Goal: Book appointment/travel/reservation

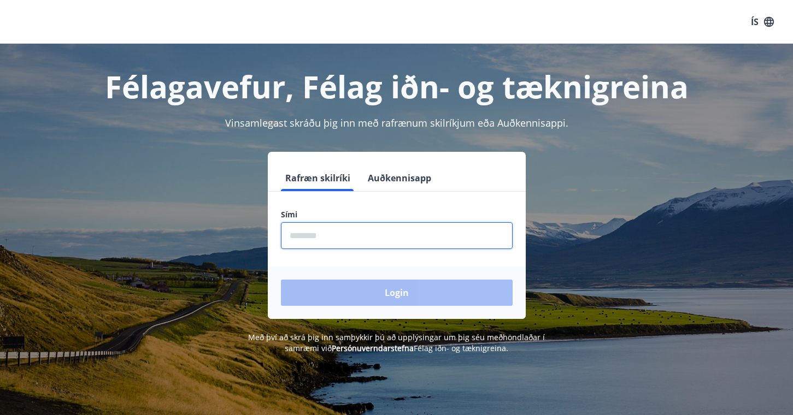
click at [366, 233] on input "phone" at bounding box center [397, 235] width 232 height 27
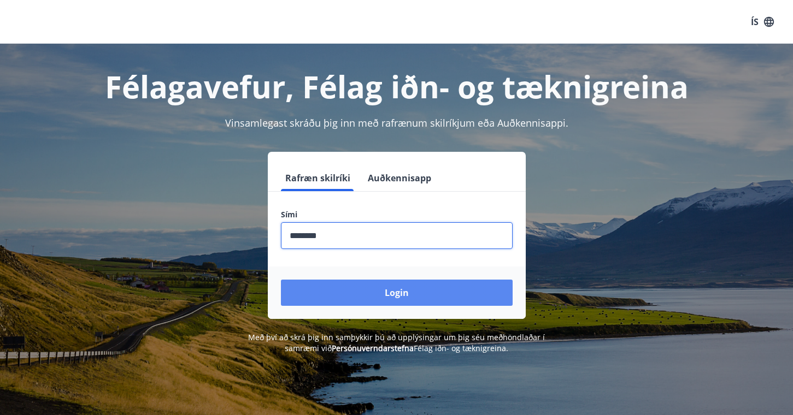
type input "********"
click at [395, 288] on button "Login" at bounding box center [397, 293] width 232 height 26
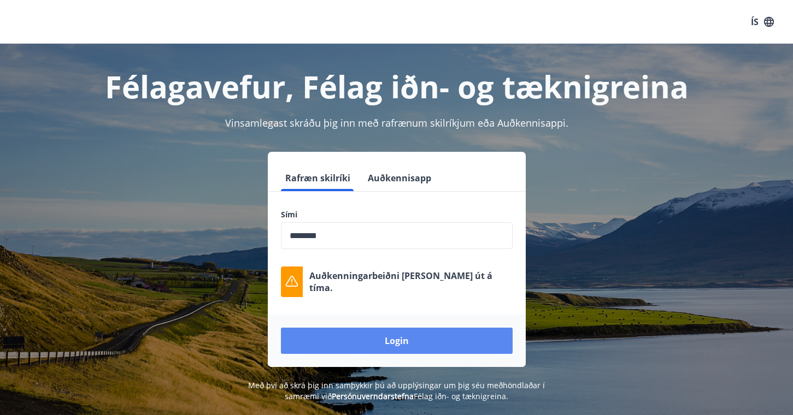
click at [400, 345] on button "Login" at bounding box center [397, 341] width 232 height 26
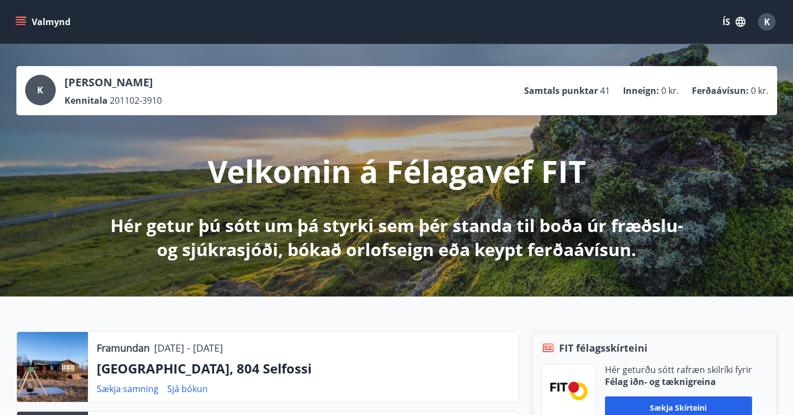
click at [51, 33] on div "Valmynd ÍS K" at bounding box center [396, 22] width 767 height 26
click at [37, 22] on button "Valmynd" at bounding box center [44, 22] width 62 height 20
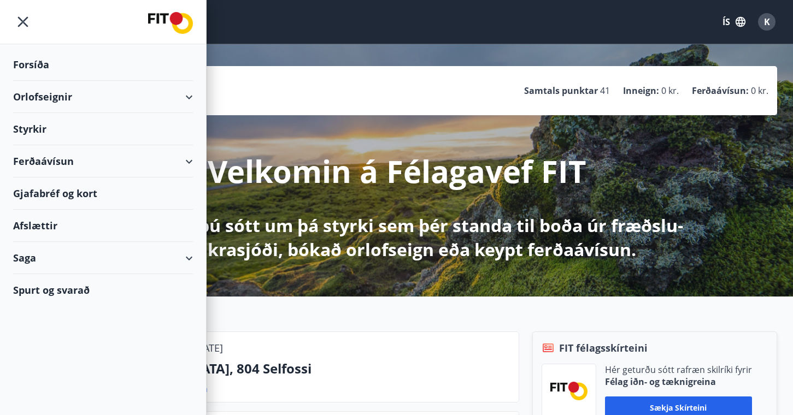
click at [58, 159] on div "Ferðaávísun" at bounding box center [103, 161] width 180 height 32
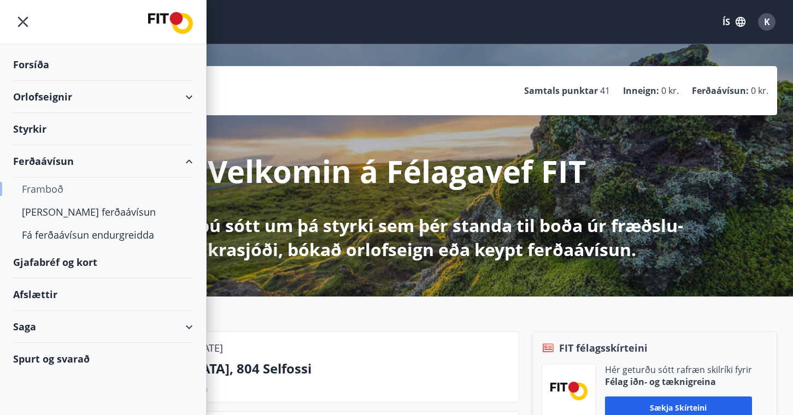
click at [58, 190] on div "Framboð" at bounding box center [103, 189] width 162 height 23
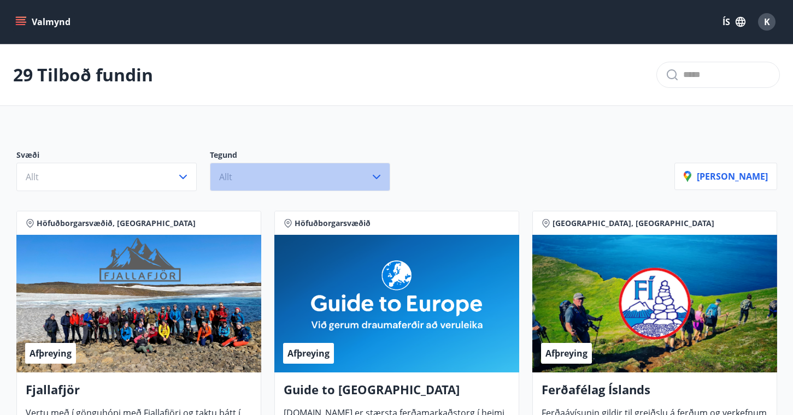
click at [316, 171] on button "Allt" at bounding box center [300, 177] width 180 height 28
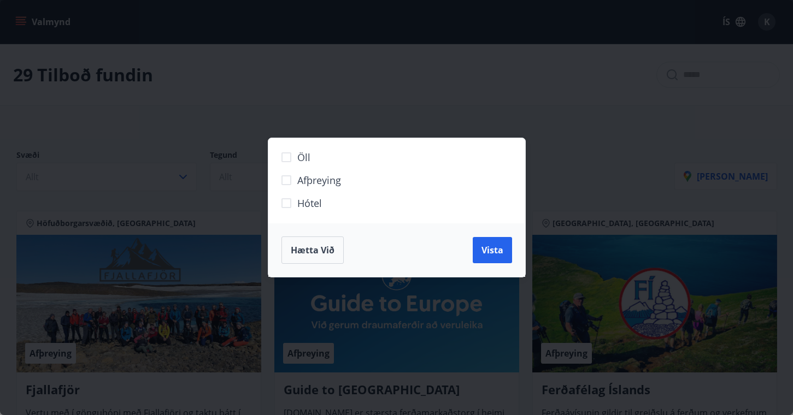
click at [500, 119] on div "Öll Afþreying Hótel Hætta við Vista" at bounding box center [396, 207] width 793 height 415
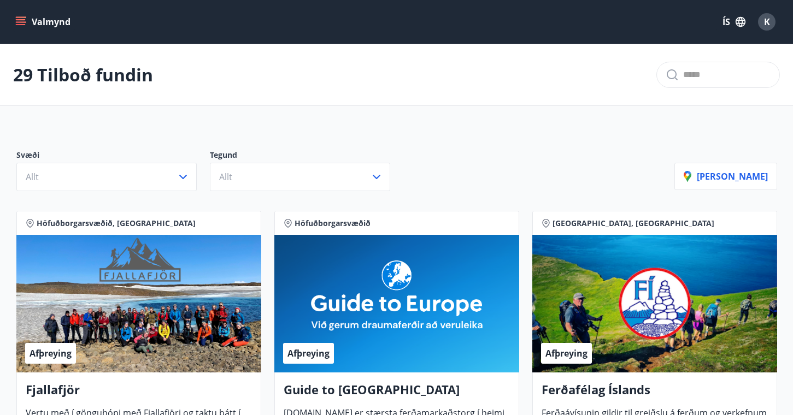
click at [25, 27] on icon "menu" at bounding box center [20, 21] width 11 height 11
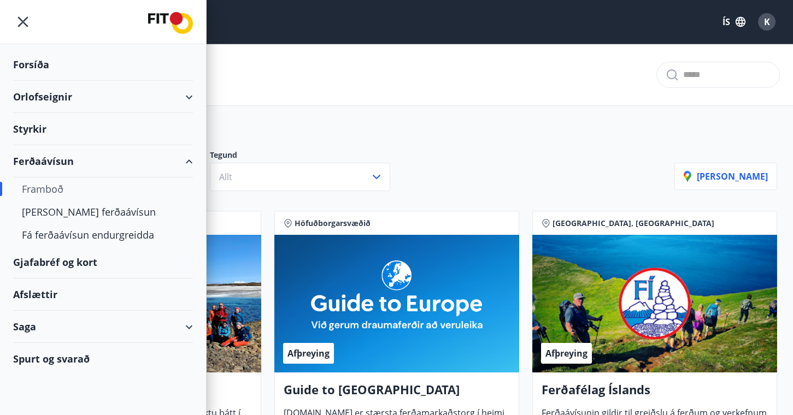
click at [42, 289] on div "Afslættir" at bounding box center [103, 295] width 180 height 32
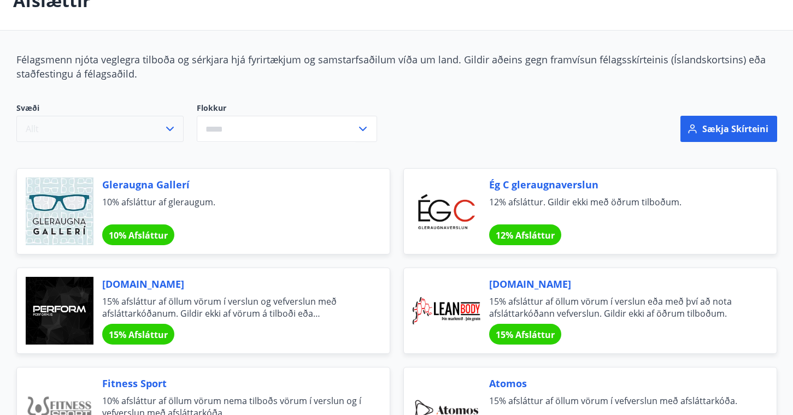
scroll to position [74, 0]
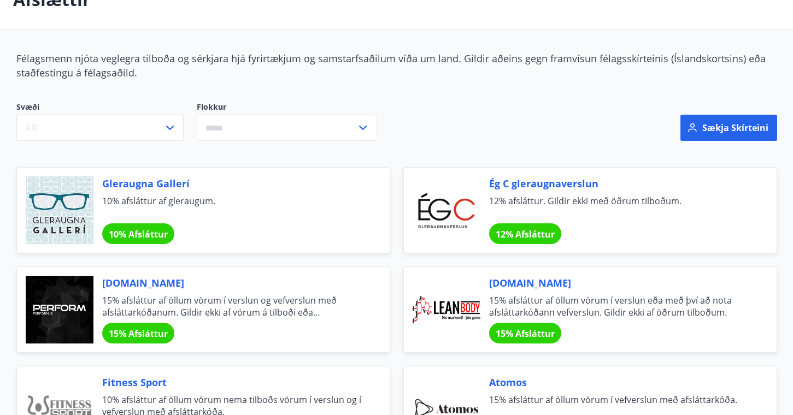
click at [362, 129] on icon at bounding box center [363, 128] width 8 height 4
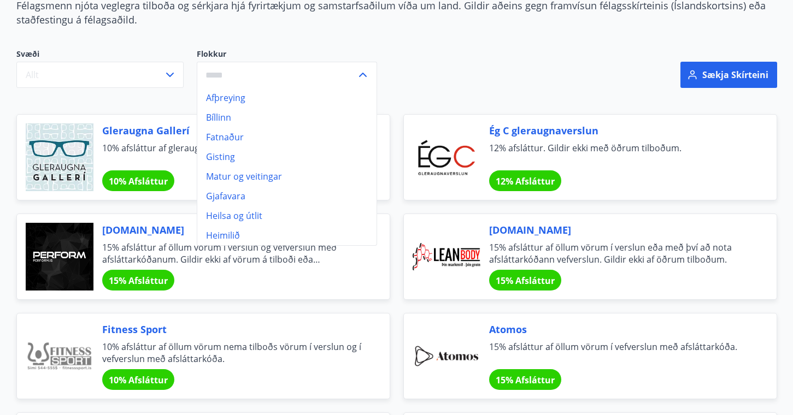
scroll to position [127, 0]
click at [424, 72] on div "Svæði Allt Flokkur Afþreying Bíllinn Fatnaður Gisting Matur og veitingar Gjafav…" at bounding box center [267, 68] width 503 height 39
click at [357, 75] on icon at bounding box center [362, 74] width 13 height 13
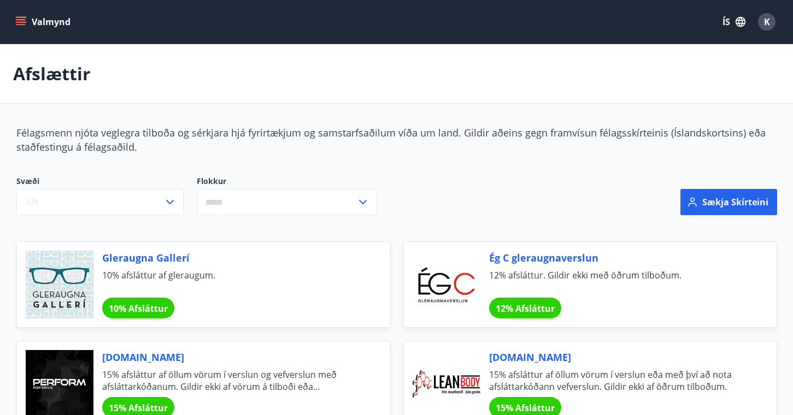
scroll to position [0, 0]
click at [19, 24] on icon "menu" at bounding box center [20, 21] width 11 height 11
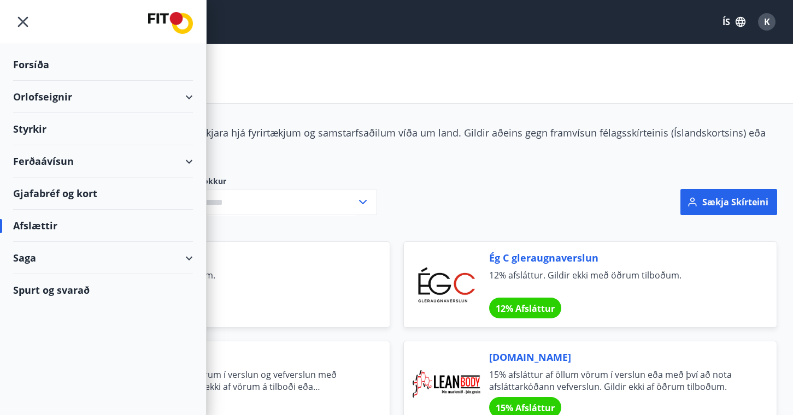
click at [142, 97] on div "Orlofseignir" at bounding box center [103, 97] width 180 height 32
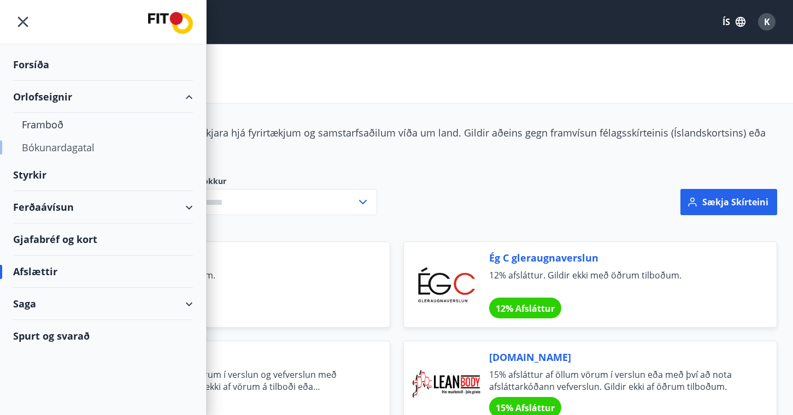
click at [54, 149] on div "Bókunardagatal" at bounding box center [103, 147] width 162 height 23
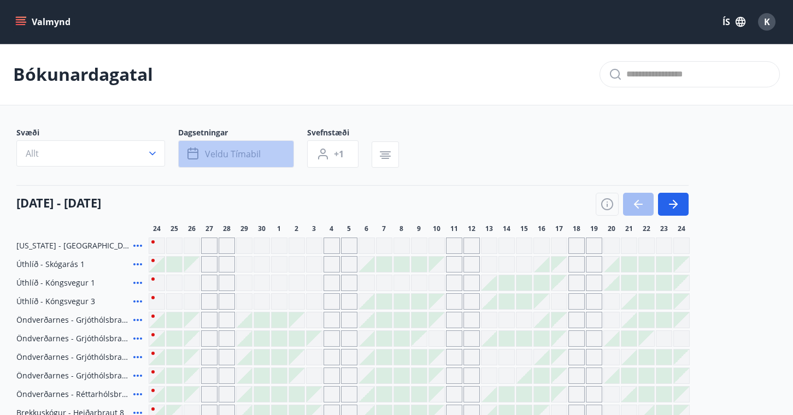
click at [214, 156] on span "Veldu tímabil" at bounding box center [233, 154] width 56 height 12
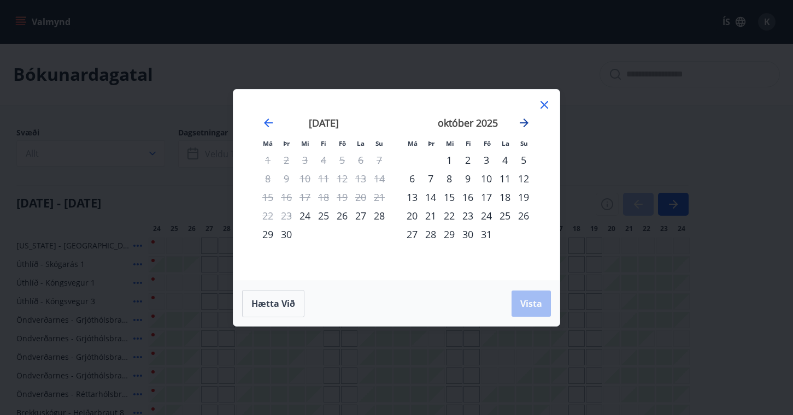
click at [524, 117] on icon "Move forward to switch to the next month." at bounding box center [524, 122] width 13 height 13
click at [485, 213] on div "21" at bounding box center [486, 216] width 19 height 19
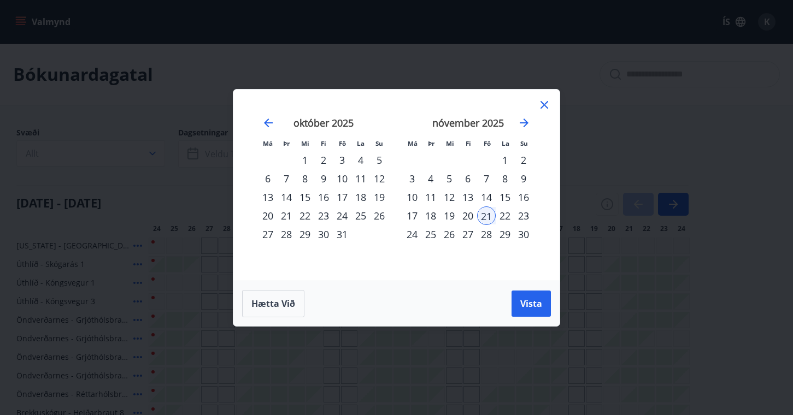
click at [518, 218] on div "23" at bounding box center [523, 216] width 19 height 19
click at [525, 302] on span "Vista" at bounding box center [531, 304] width 22 height 12
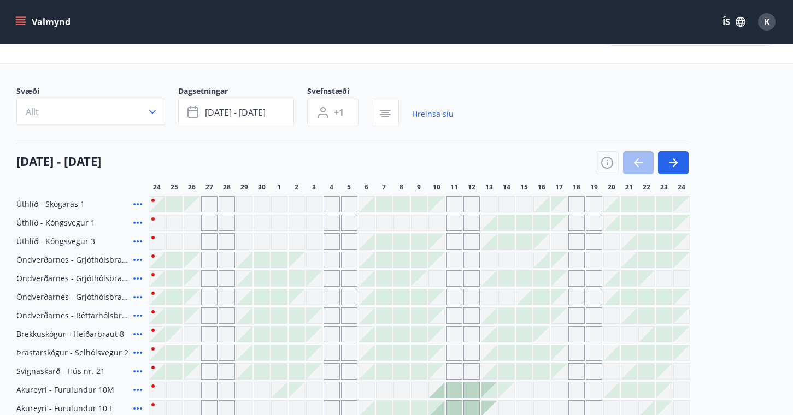
scroll to position [41, 0]
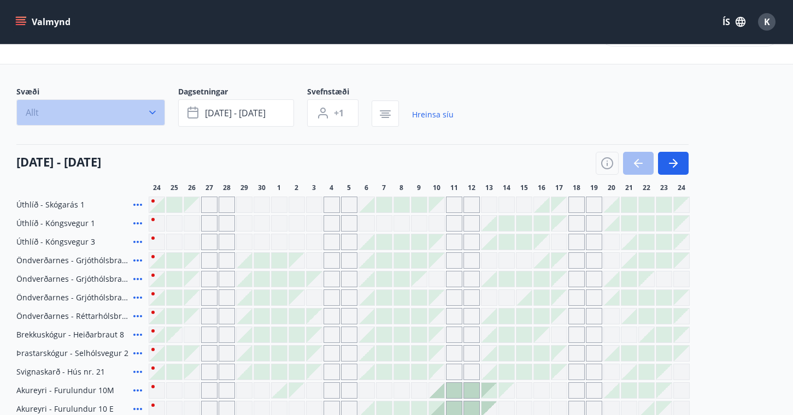
click at [153, 116] on icon "button" at bounding box center [152, 112] width 11 height 11
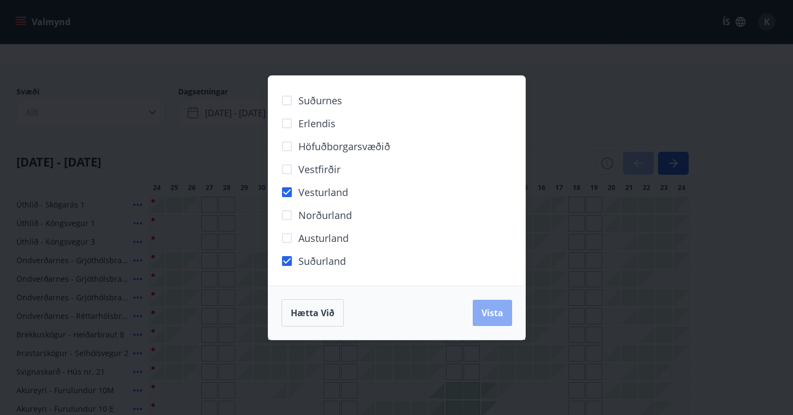
click at [493, 311] on span "Vista" at bounding box center [493, 313] width 22 height 12
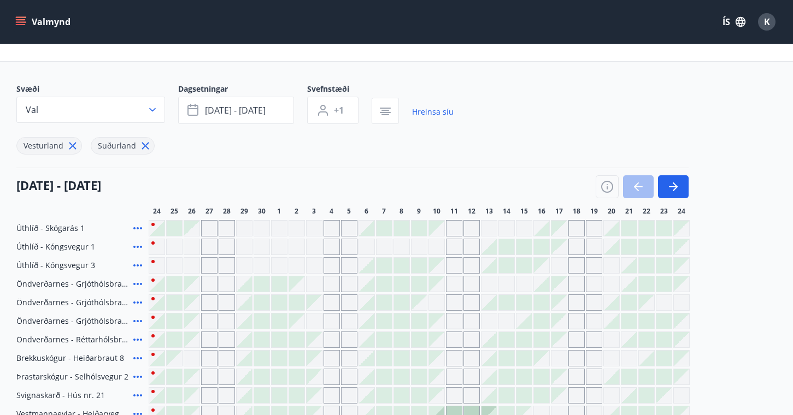
scroll to position [44, 0]
click at [668, 186] on icon "button" at bounding box center [673, 186] width 13 height 13
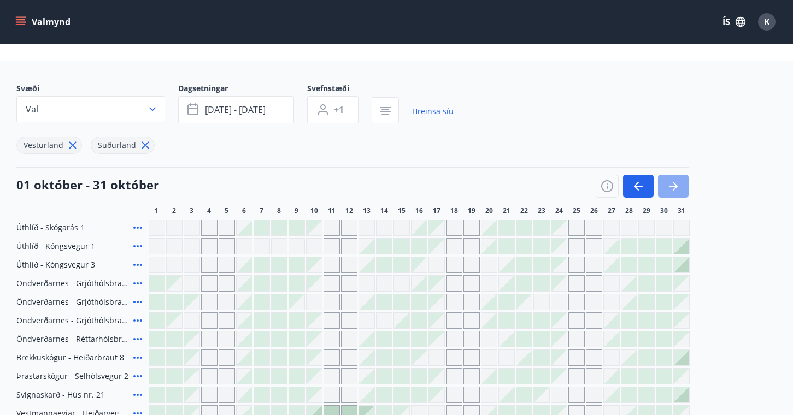
click at [675, 185] on icon "button" at bounding box center [675, 186] width 5 height 9
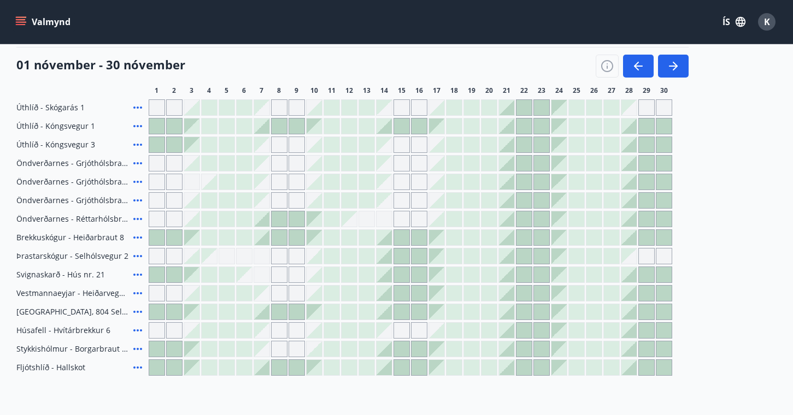
scroll to position [167, 0]
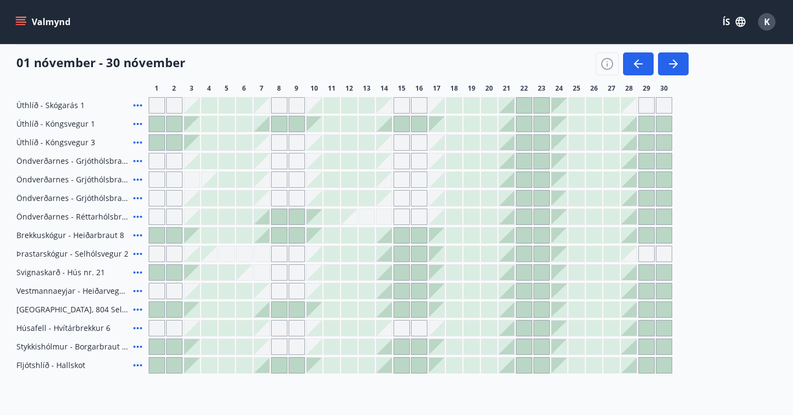
click at [527, 206] on div at bounding box center [524, 198] width 16 height 16
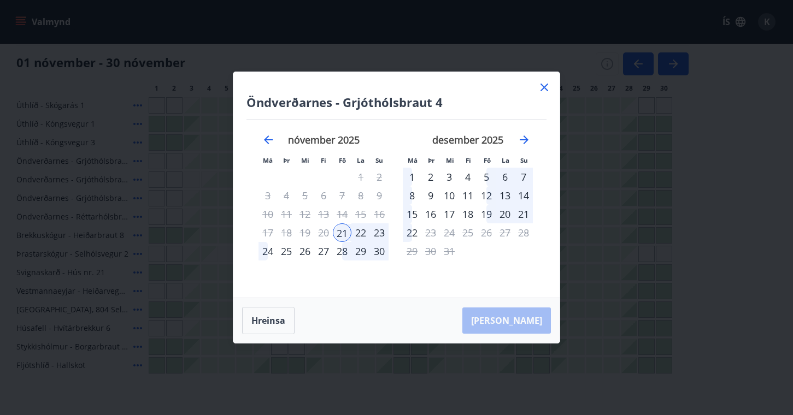
click at [544, 86] on icon at bounding box center [545, 88] width 8 height 8
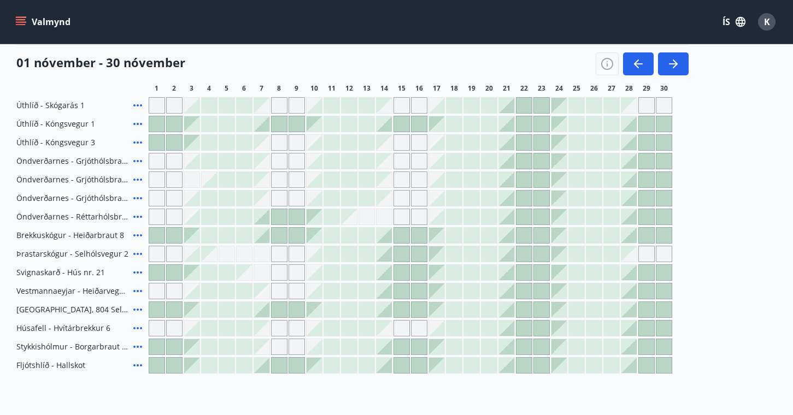
click at [20, 20] on icon "menu" at bounding box center [21, 19] width 10 height 1
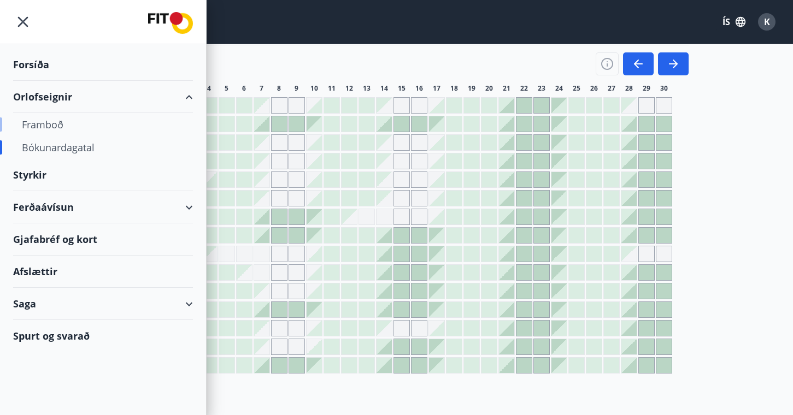
click at [51, 124] on div "Framboð" at bounding box center [103, 124] width 162 height 23
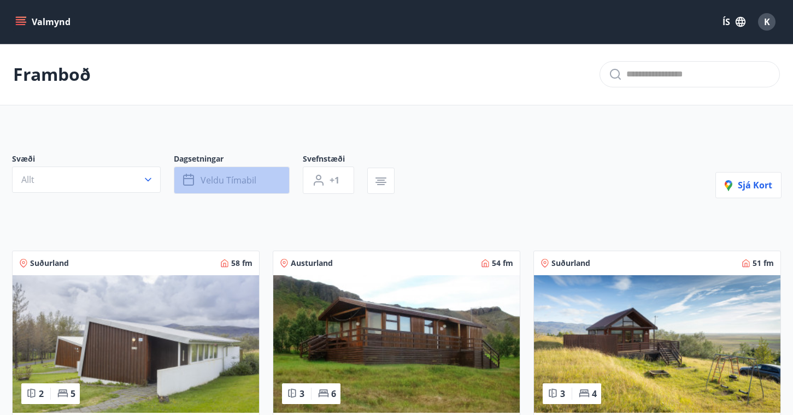
drag, startPoint x: 244, startPoint y: 186, endPoint x: 237, endPoint y: 186, distance: 6.6
click at [237, 186] on button "Veldu tímabil" at bounding box center [232, 180] width 116 height 27
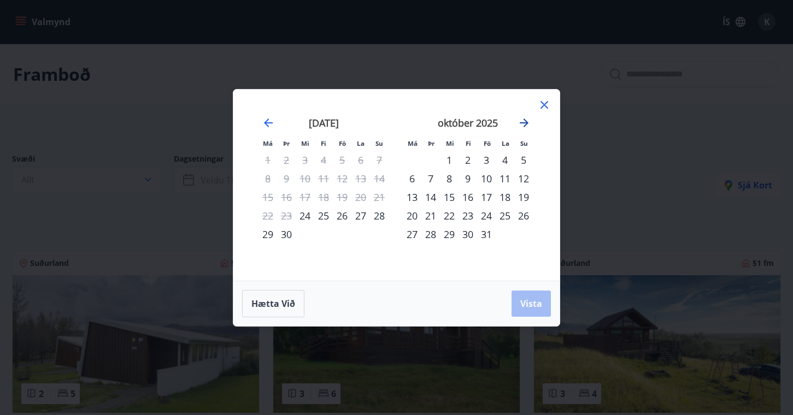
click at [522, 118] on icon "Move forward to switch to the next month." at bounding box center [524, 122] width 13 height 13
click at [484, 219] on div "21" at bounding box center [486, 216] width 19 height 19
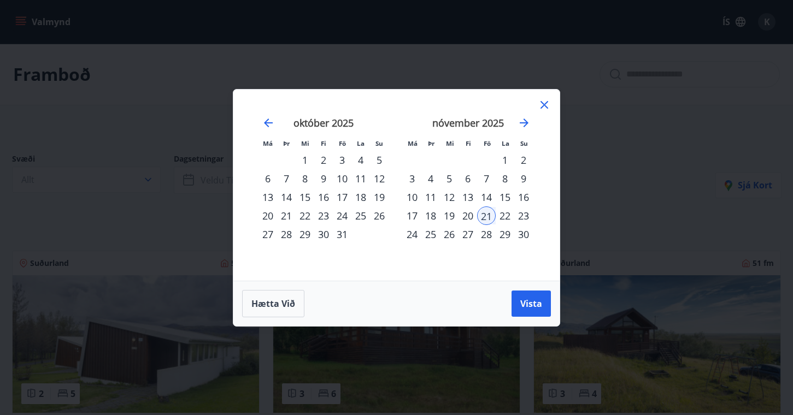
click at [517, 216] on div "23" at bounding box center [523, 216] width 19 height 19
click at [529, 300] on span "Vista" at bounding box center [531, 304] width 22 height 12
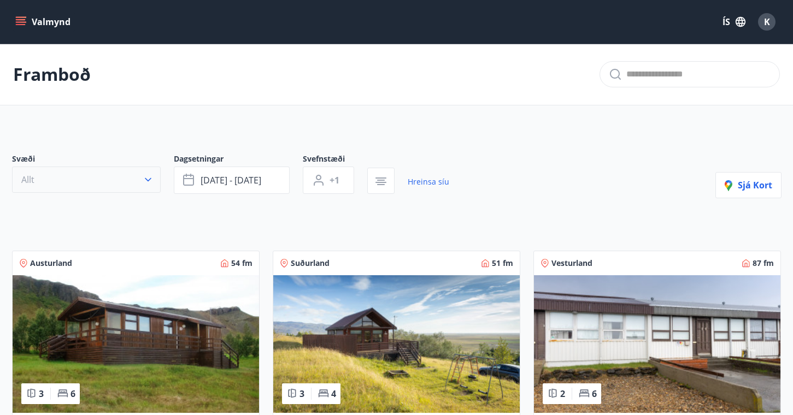
click at [146, 180] on icon "button" at bounding box center [148, 180] width 7 height 4
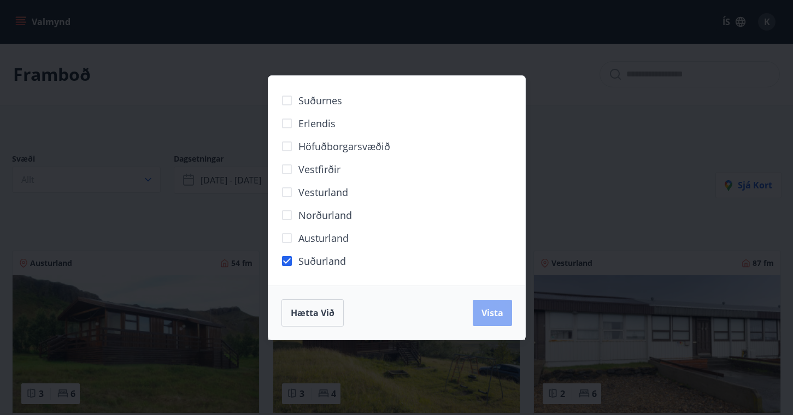
click at [493, 312] on span "Vista" at bounding box center [493, 313] width 22 height 12
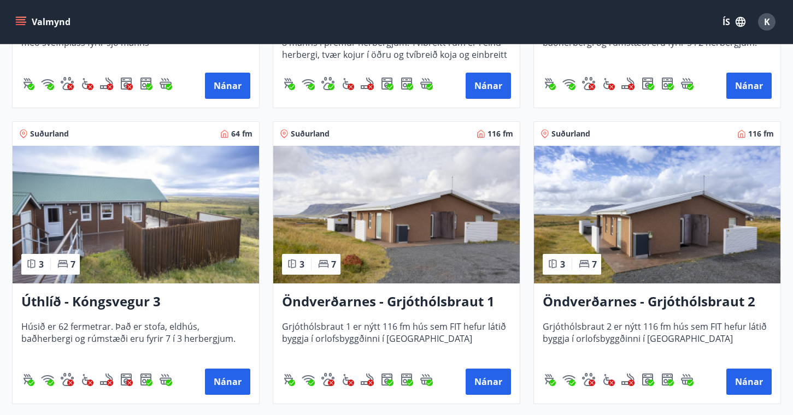
scroll to position [779, 0]
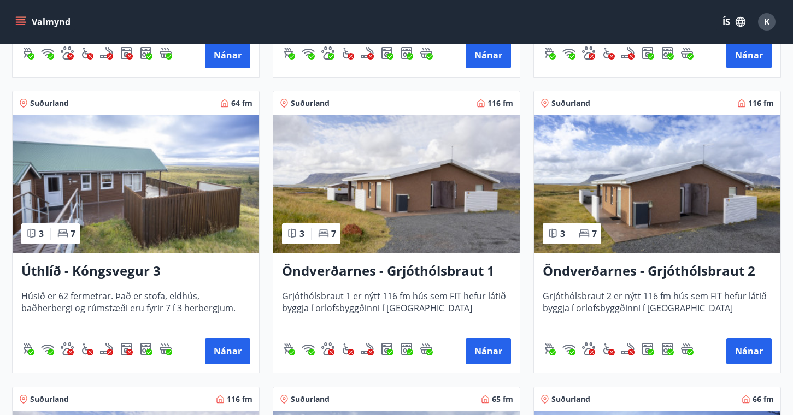
click at [406, 271] on h3 "Öndverðarnes - Grjóthólsbraut 1" at bounding box center [396, 272] width 229 height 20
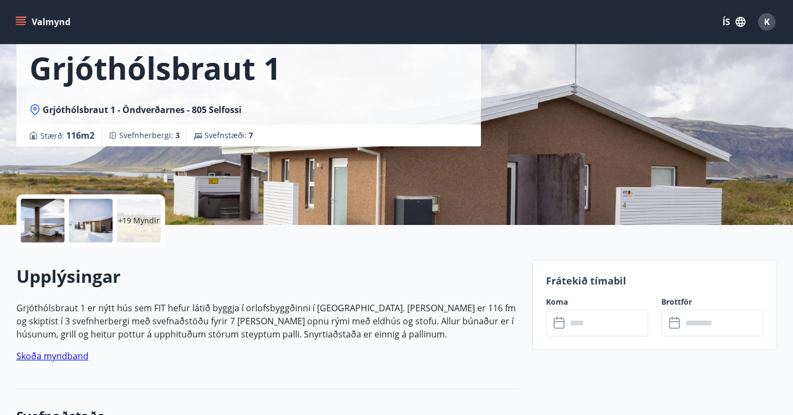
scroll to position [105, 0]
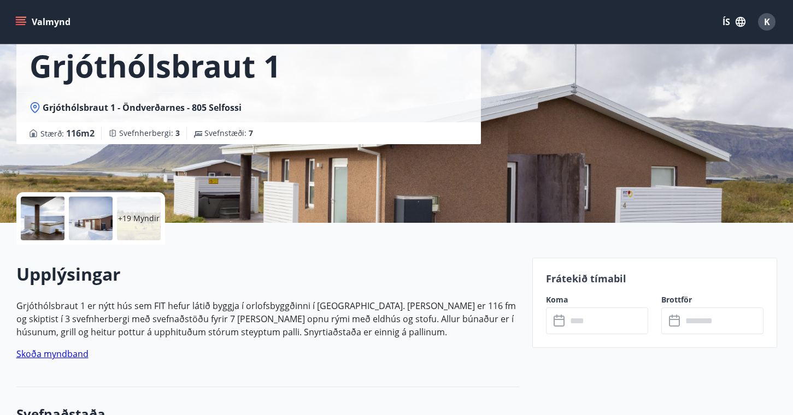
click at [48, 214] on div at bounding box center [43, 219] width 44 height 44
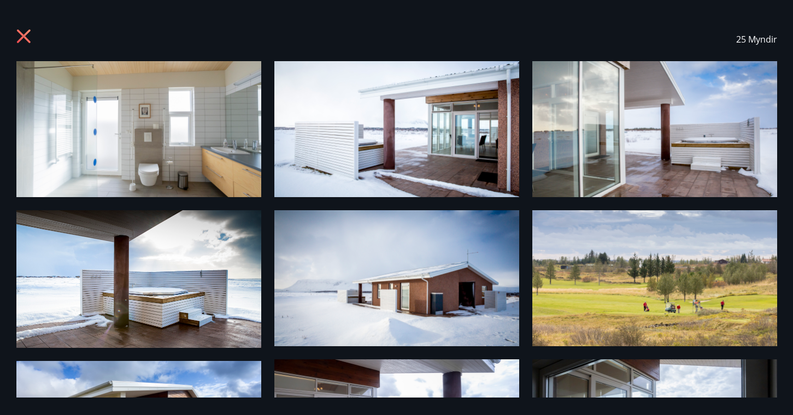
scroll to position [0, 0]
click at [26, 42] on icon at bounding box center [24, 37] width 17 height 17
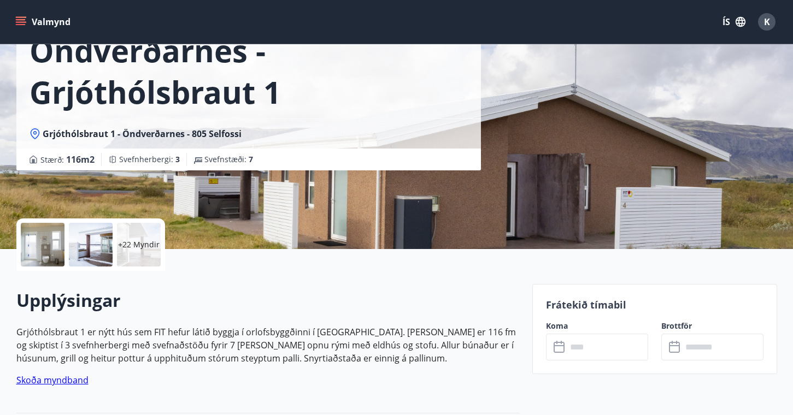
scroll to position [81, 0]
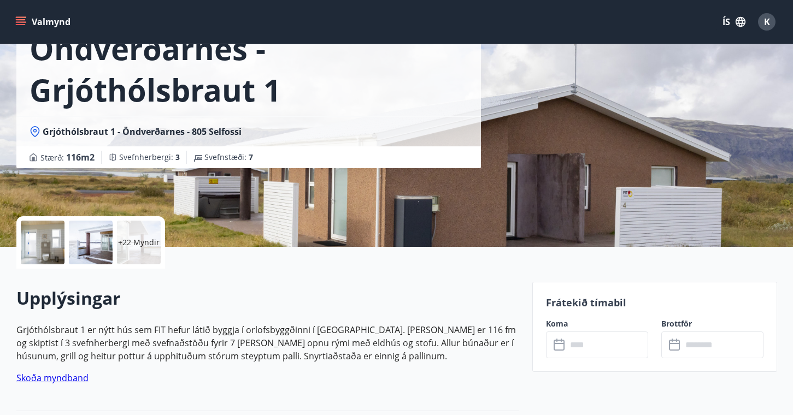
click at [568, 353] on input "text" at bounding box center [607, 345] width 81 height 27
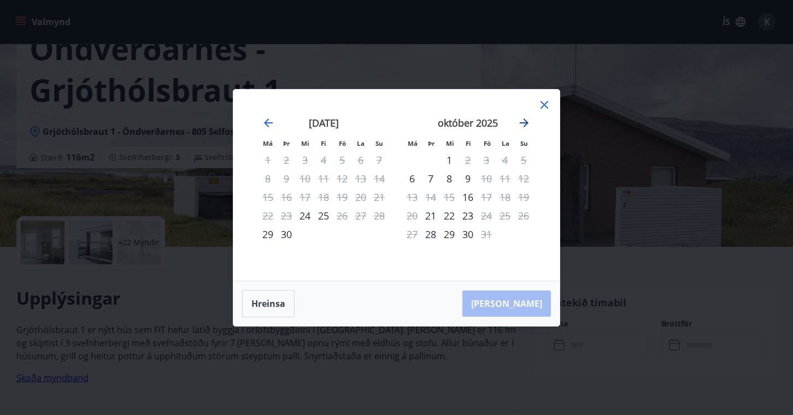
click at [525, 128] on icon "Move forward to switch to the next month." at bounding box center [524, 122] width 13 height 13
click at [486, 216] on div "21" at bounding box center [486, 216] width 19 height 19
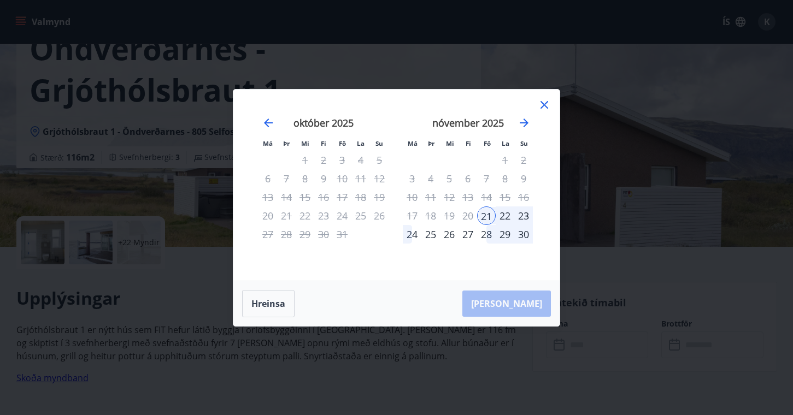
click at [411, 232] on div "24" at bounding box center [412, 234] width 19 height 19
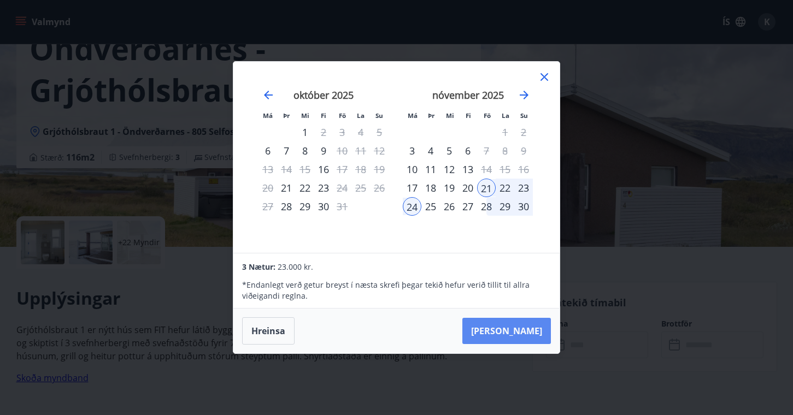
click at [521, 328] on button "[PERSON_NAME]" at bounding box center [506, 331] width 89 height 26
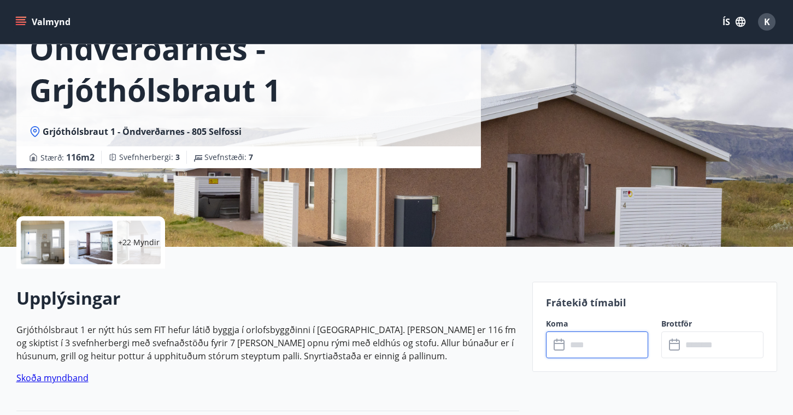
type input "******"
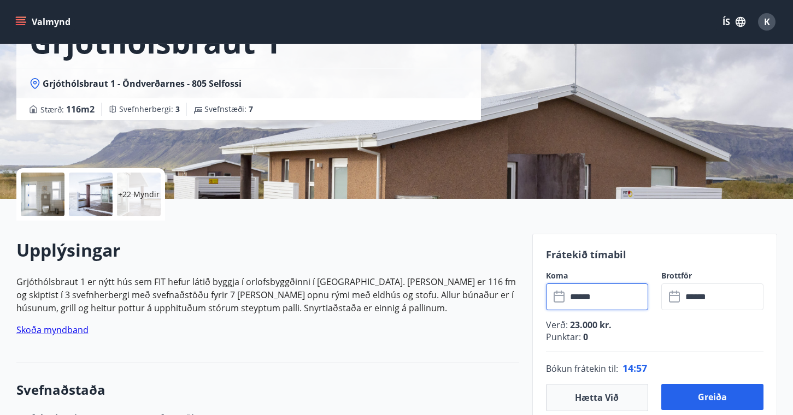
scroll to position [174, 0]
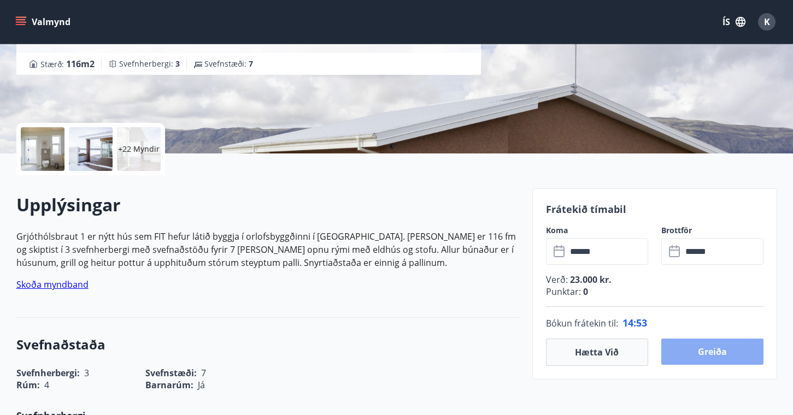
click at [725, 356] on button "Greiða" at bounding box center [712, 352] width 102 height 26
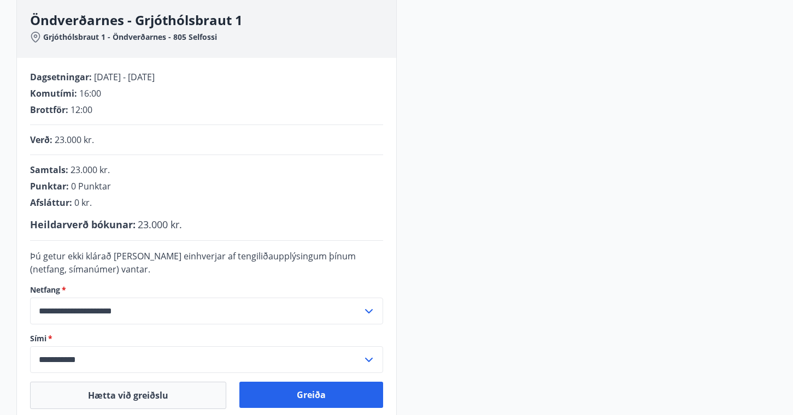
scroll to position [233, 0]
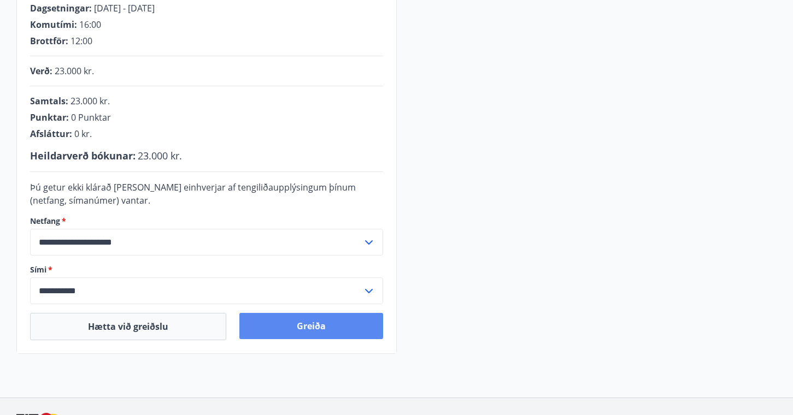
click at [328, 332] on button "Greiða" at bounding box center [311, 326] width 144 height 26
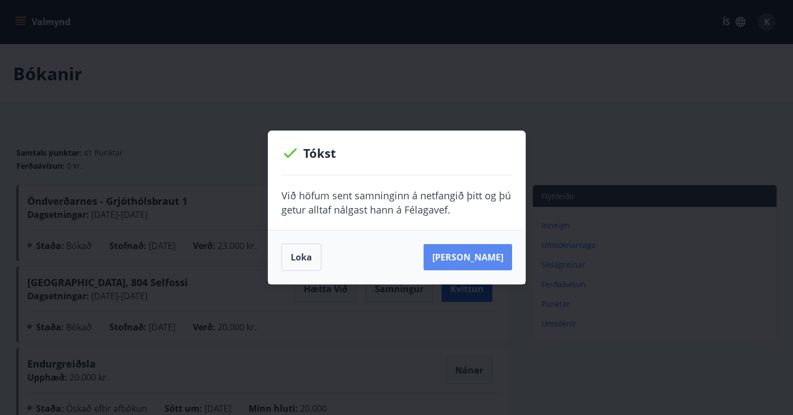
click at [494, 259] on button "Sjá samning" at bounding box center [468, 257] width 89 height 26
click at [302, 261] on button "Loka" at bounding box center [302, 257] width 40 height 27
